Goal: Navigation & Orientation: Find specific page/section

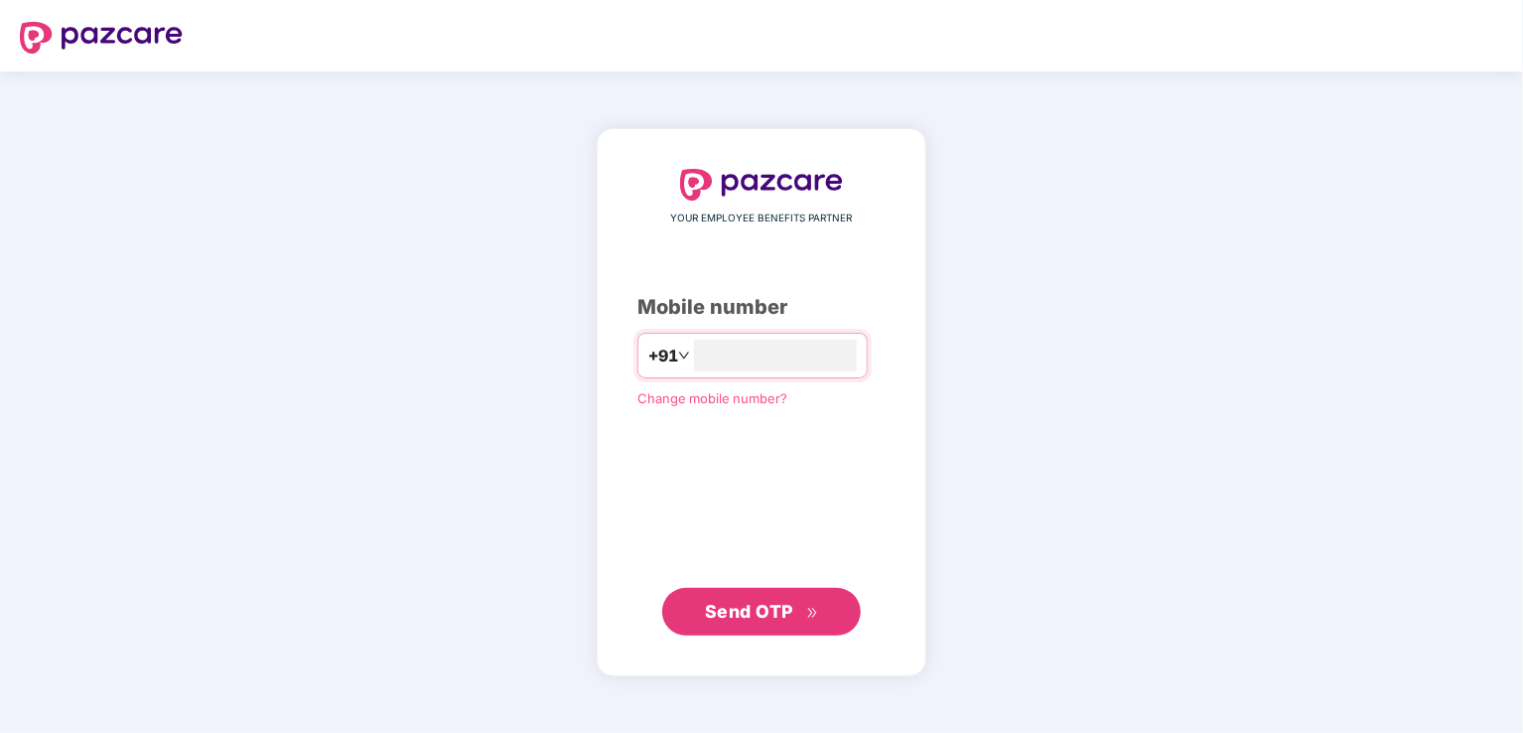
type input "**********"
click at [774, 620] on span "Send OTP" at bounding box center [749, 611] width 88 height 21
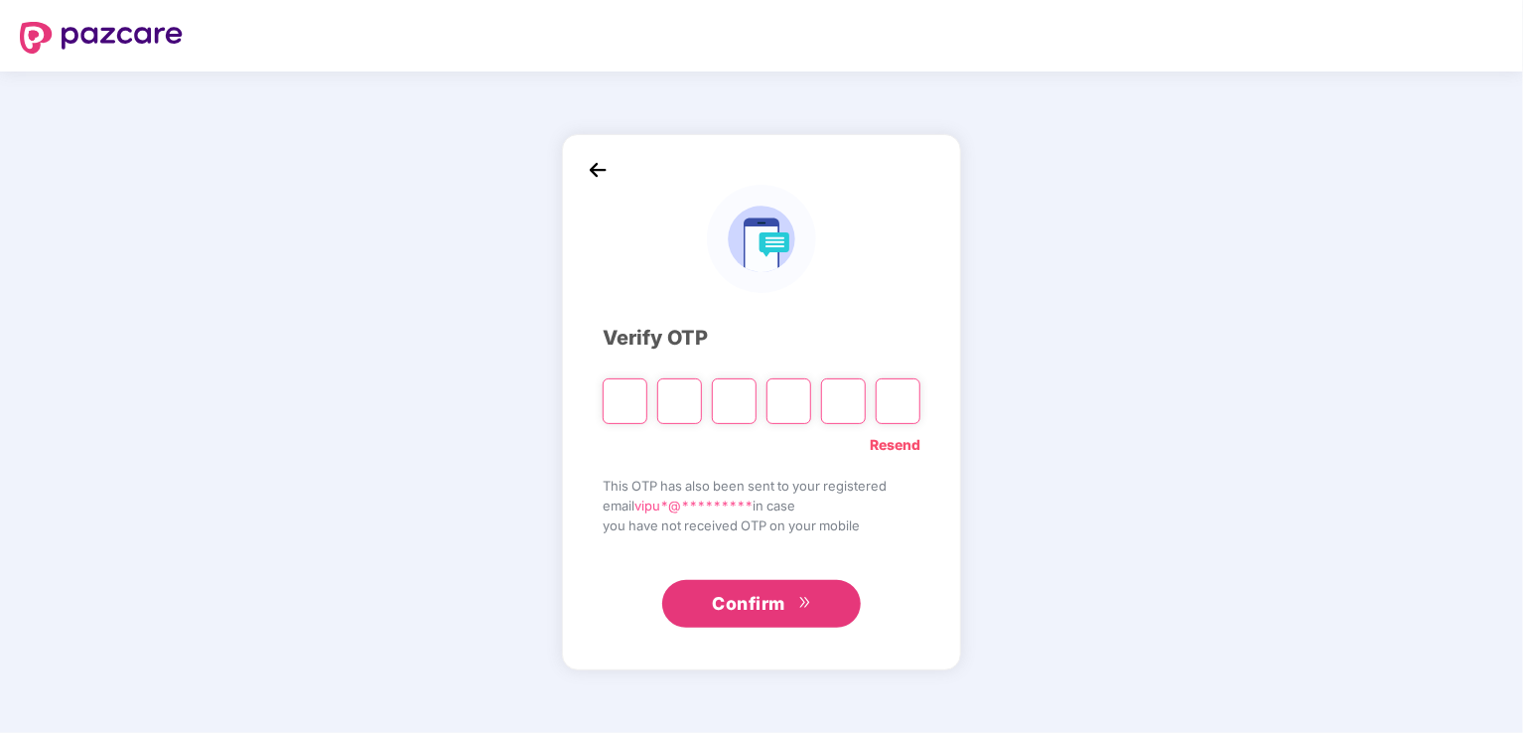
type input "*"
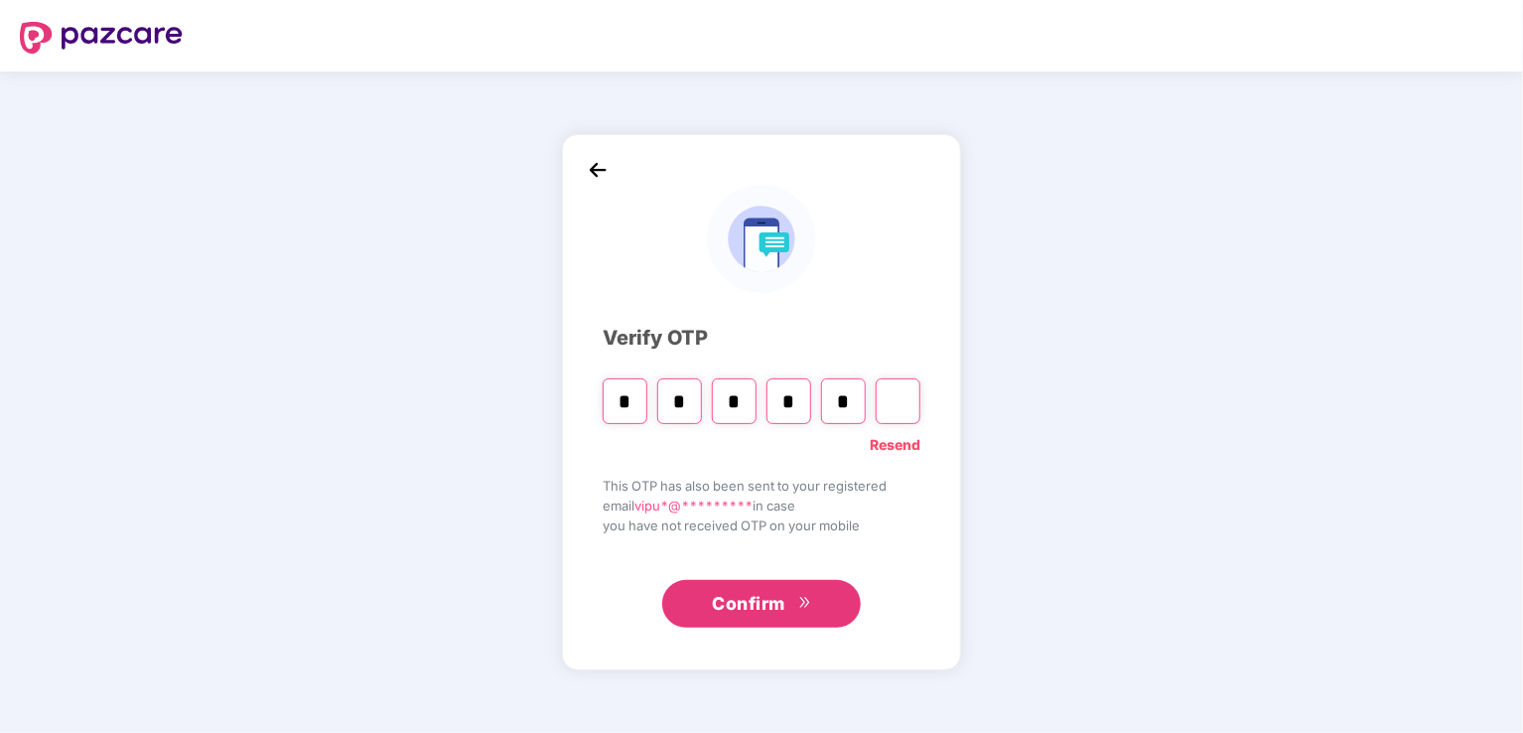
type input "*"
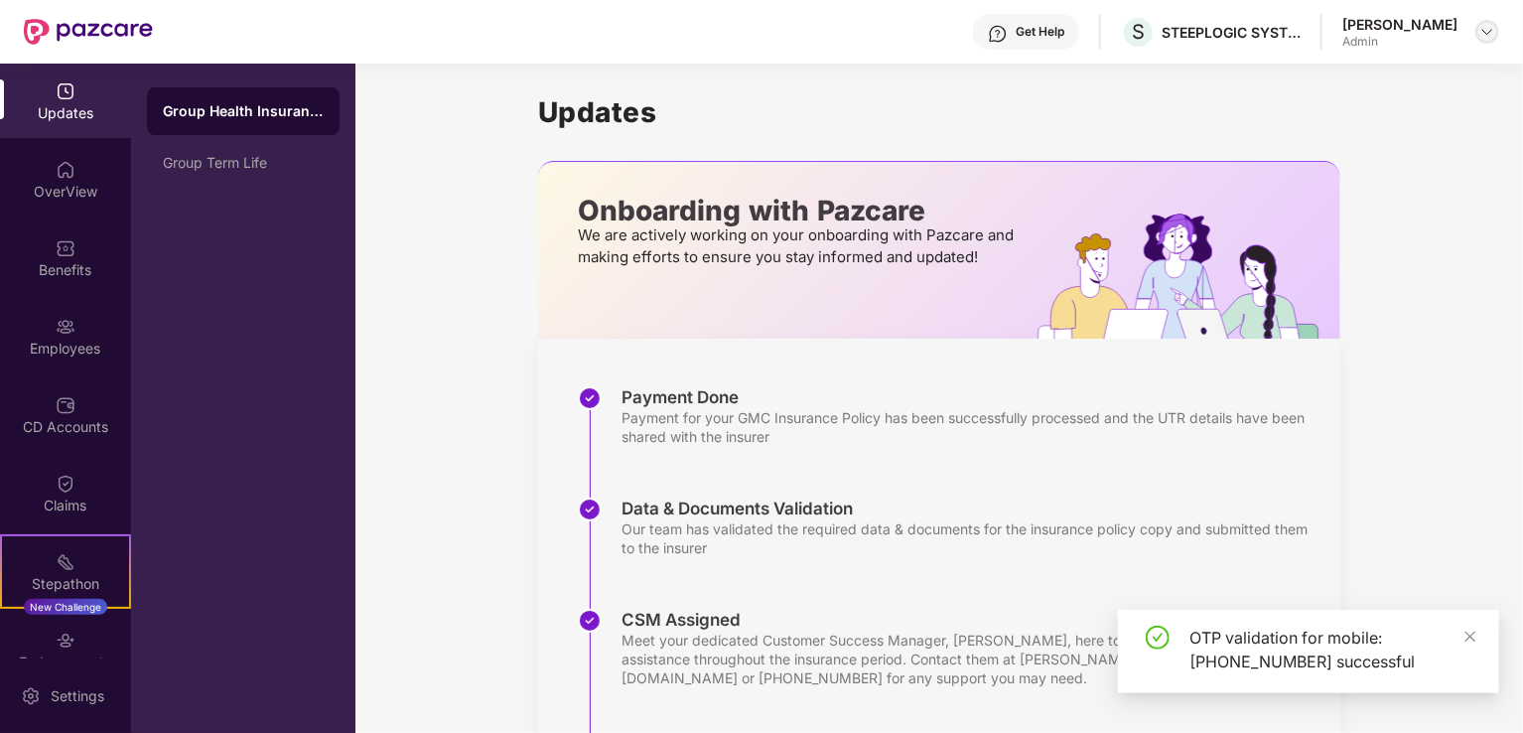
click at [1487, 33] on img at bounding box center [1487, 32] width 16 height 16
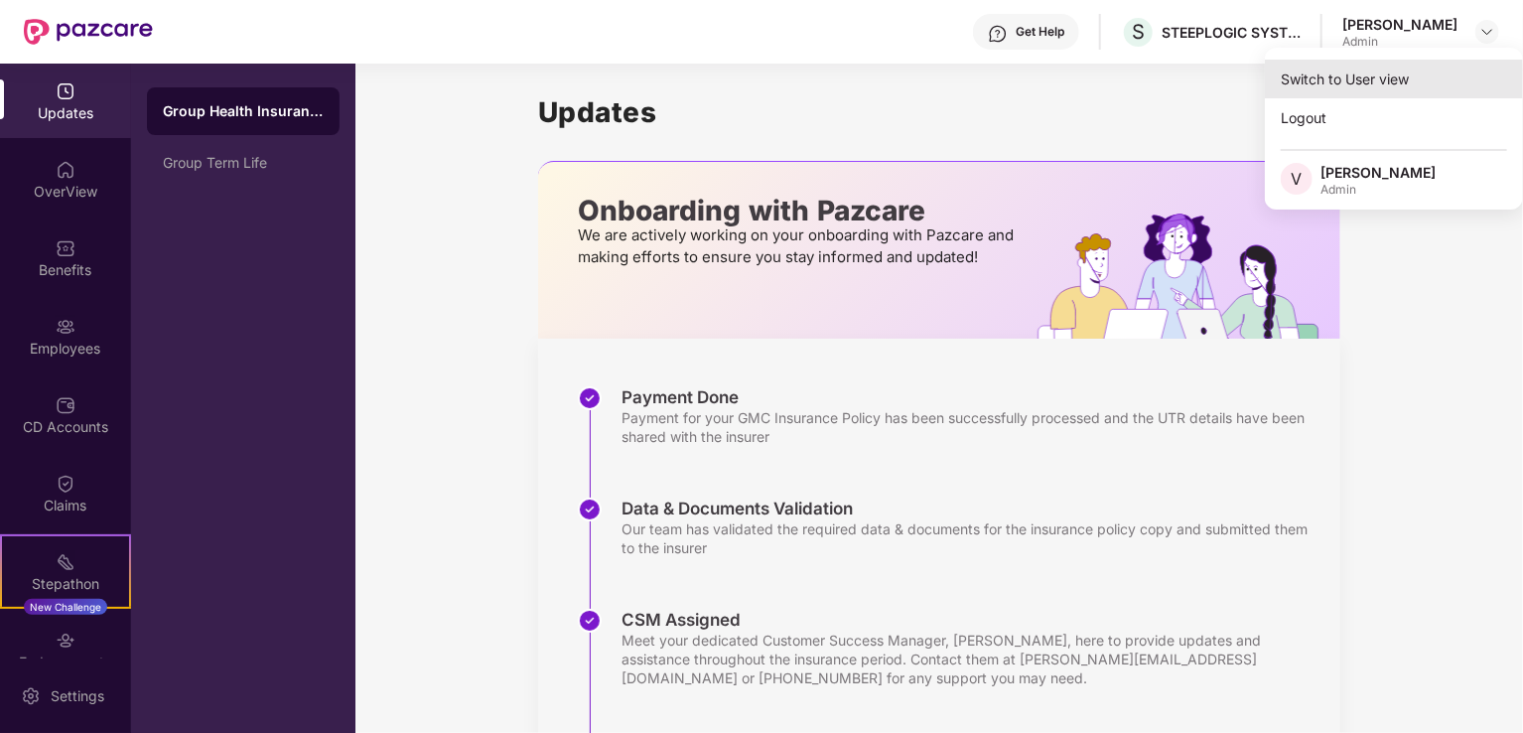
click at [1390, 85] on div "Switch to User view" at bounding box center [1394, 79] width 258 height 39
